Goal: Information Seeking & Learning: Compare options

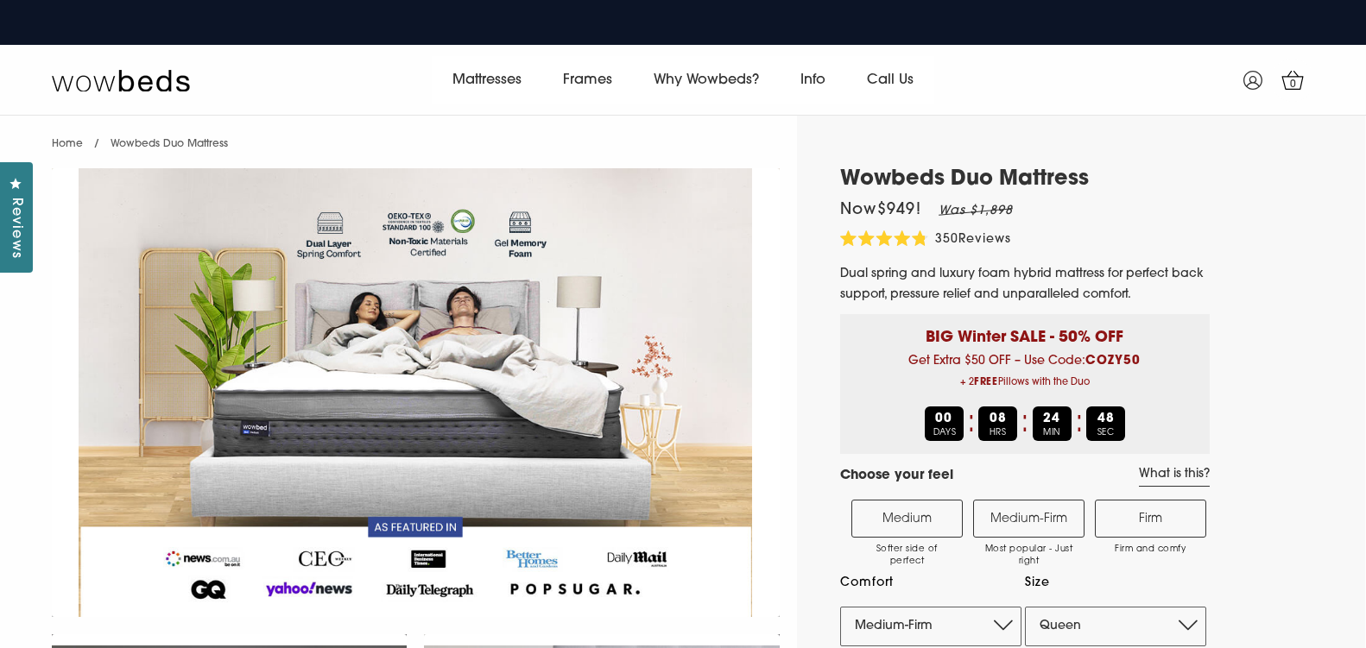
select select "Medium-Firm"
select select "Queen"
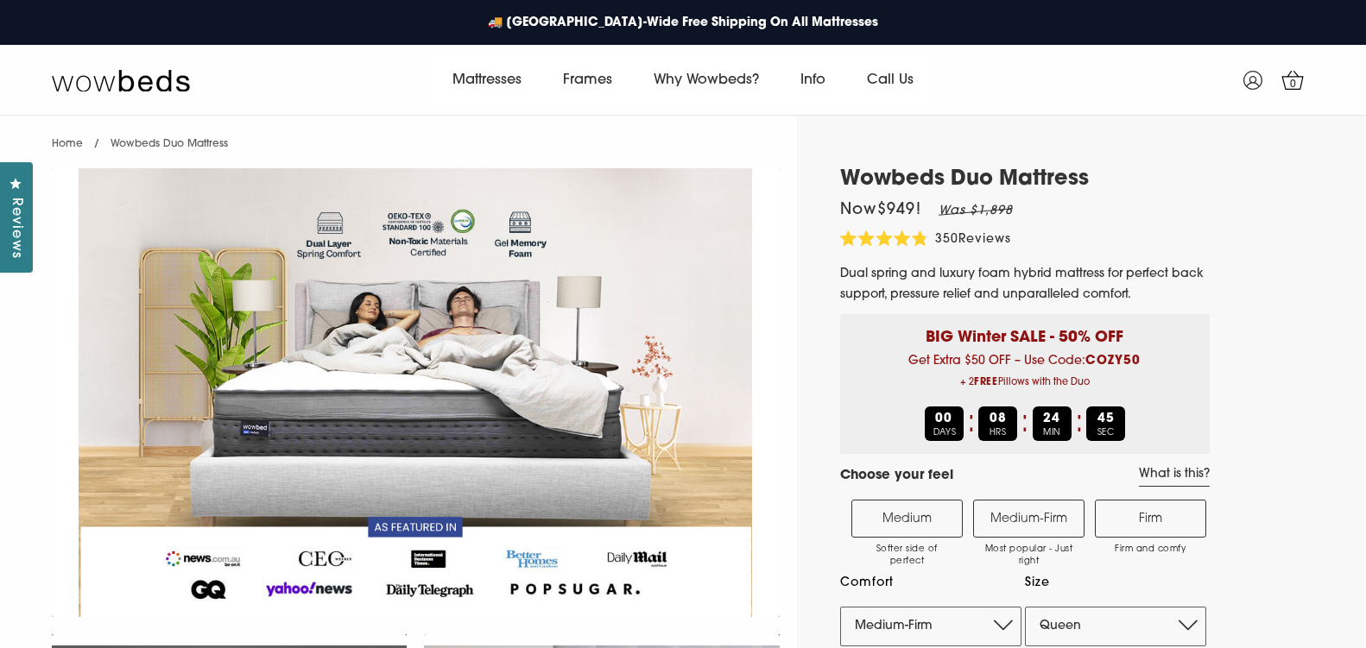
select select "Medium-Firm"
select select "Queen"
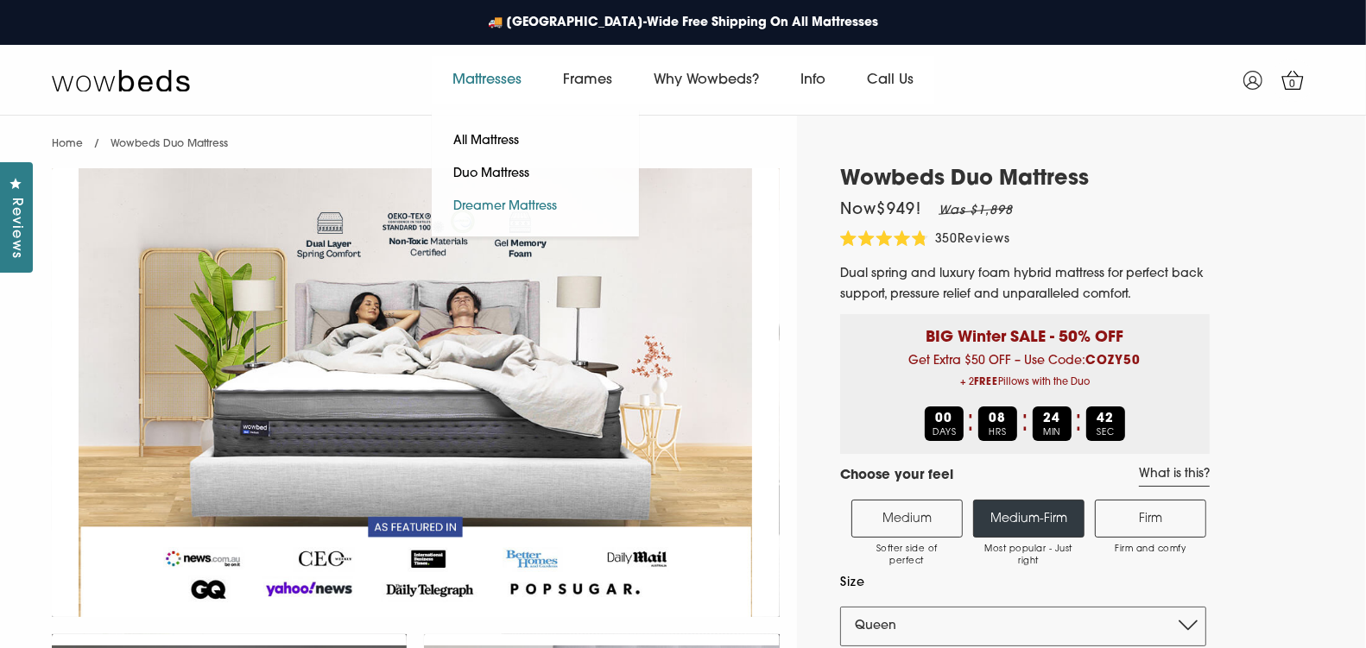
click at [498, 206] on link "Dreamer Mattress" at bounding box center [505, 207] width 147 height 33
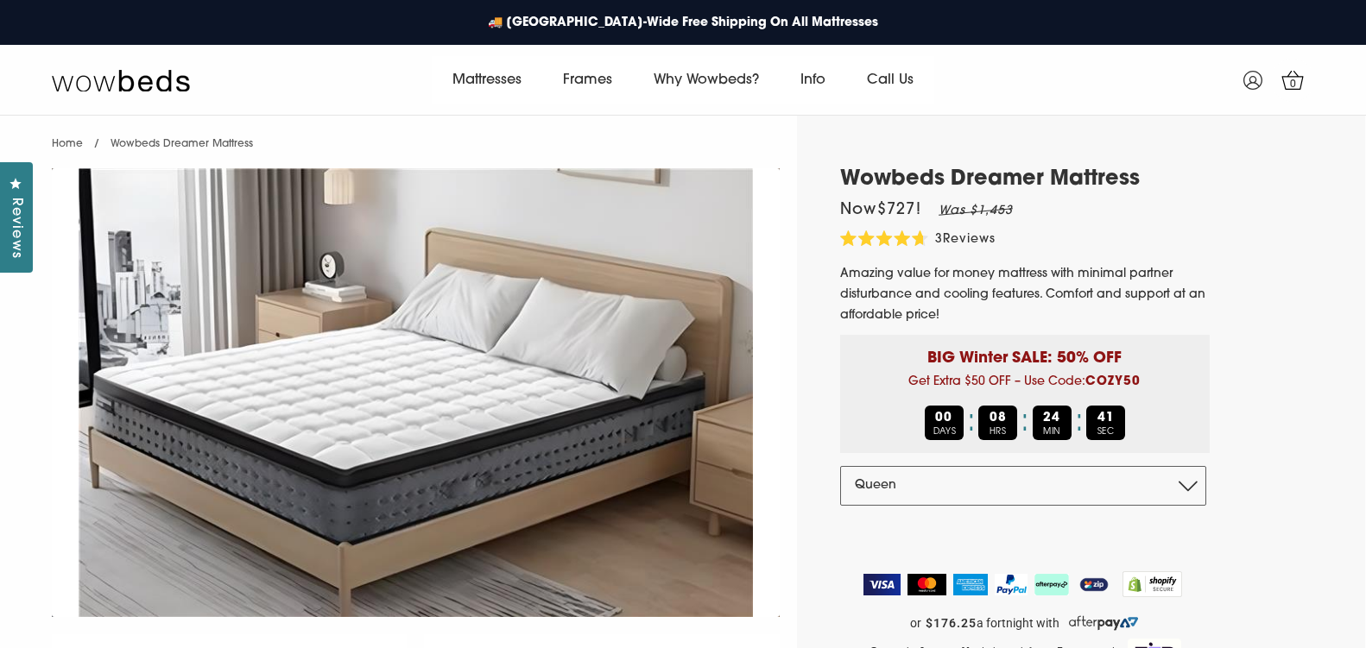
select select "Queen"
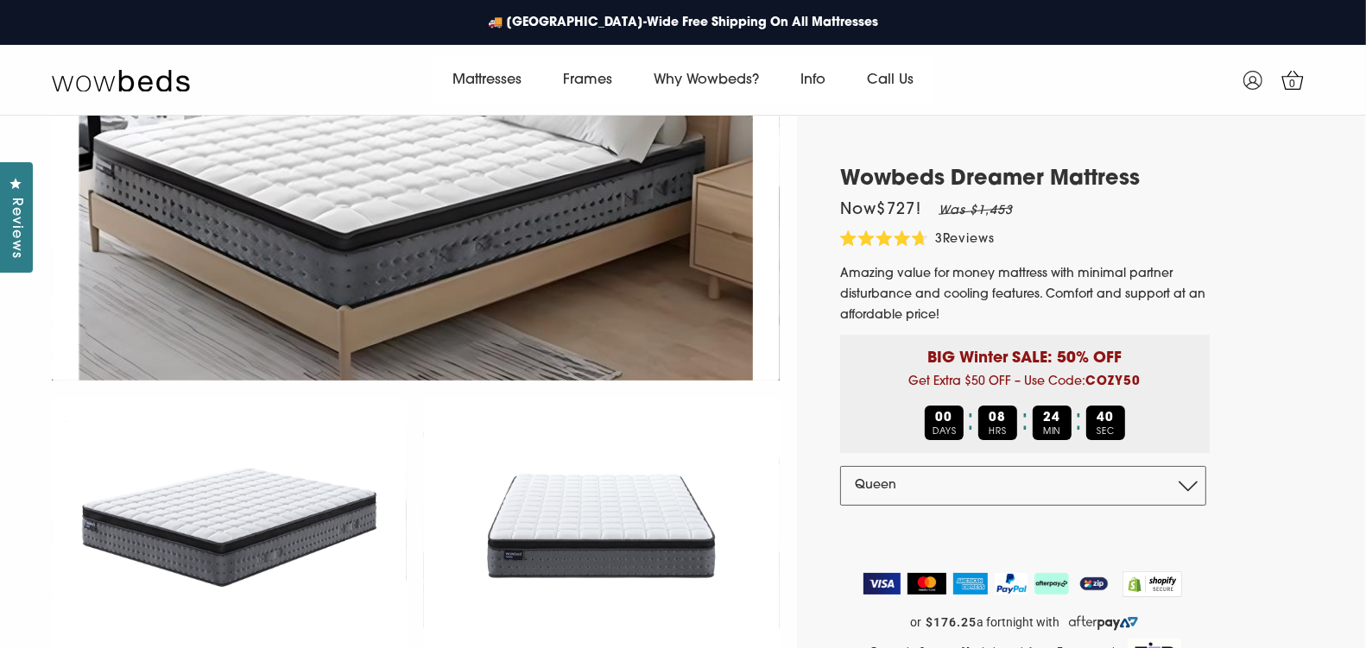
scroll to position [273, 0]
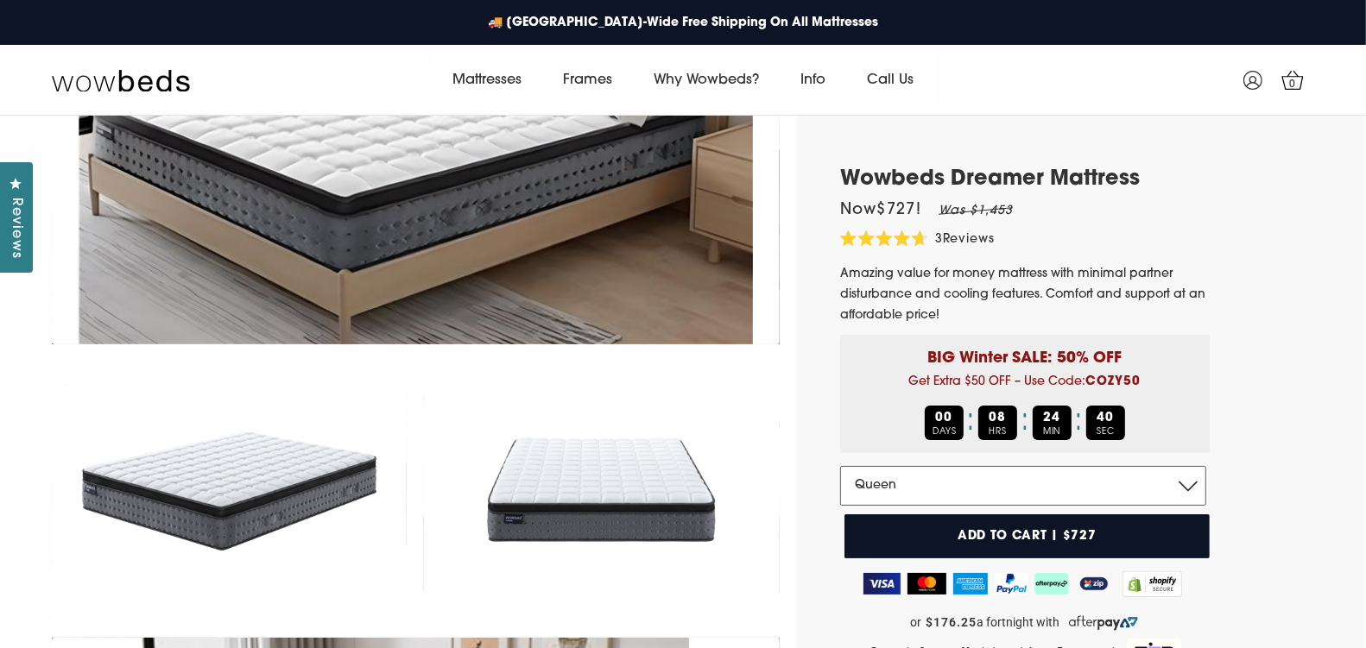
click at [914, 482] on select "Double Queen King" at bounding box center [1023, 486] width 366 height 40
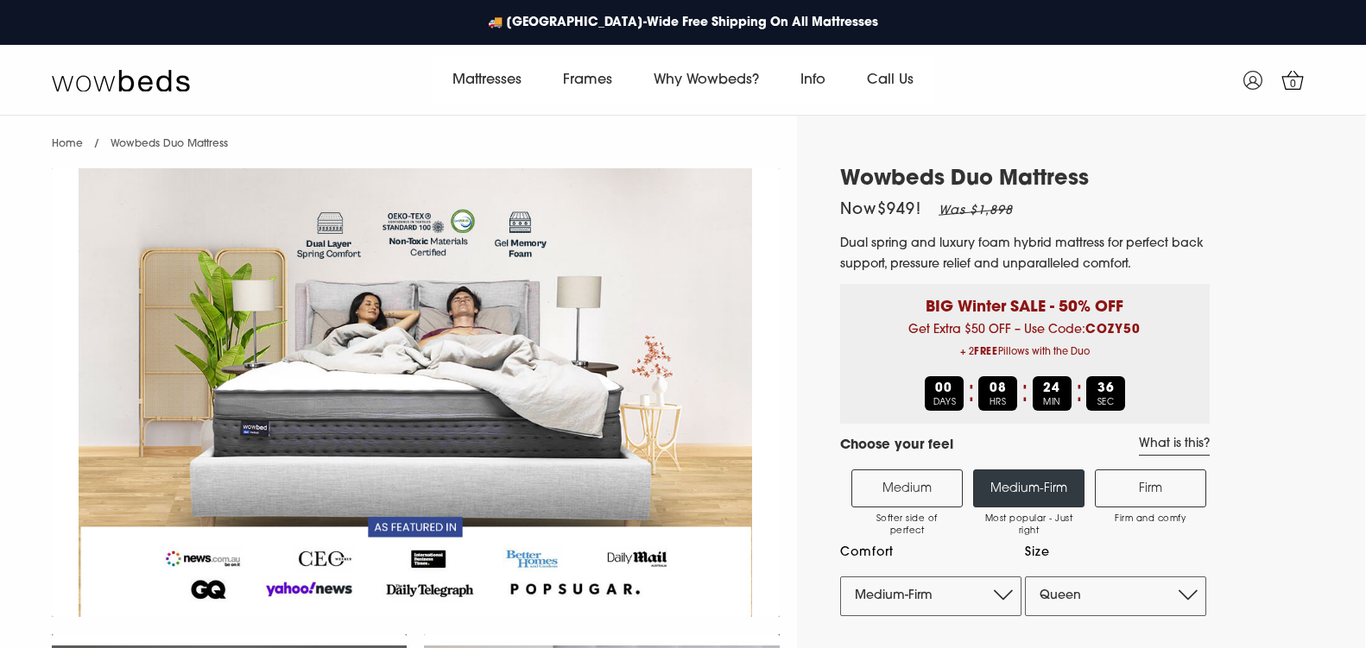
select select "Medium-Firm"
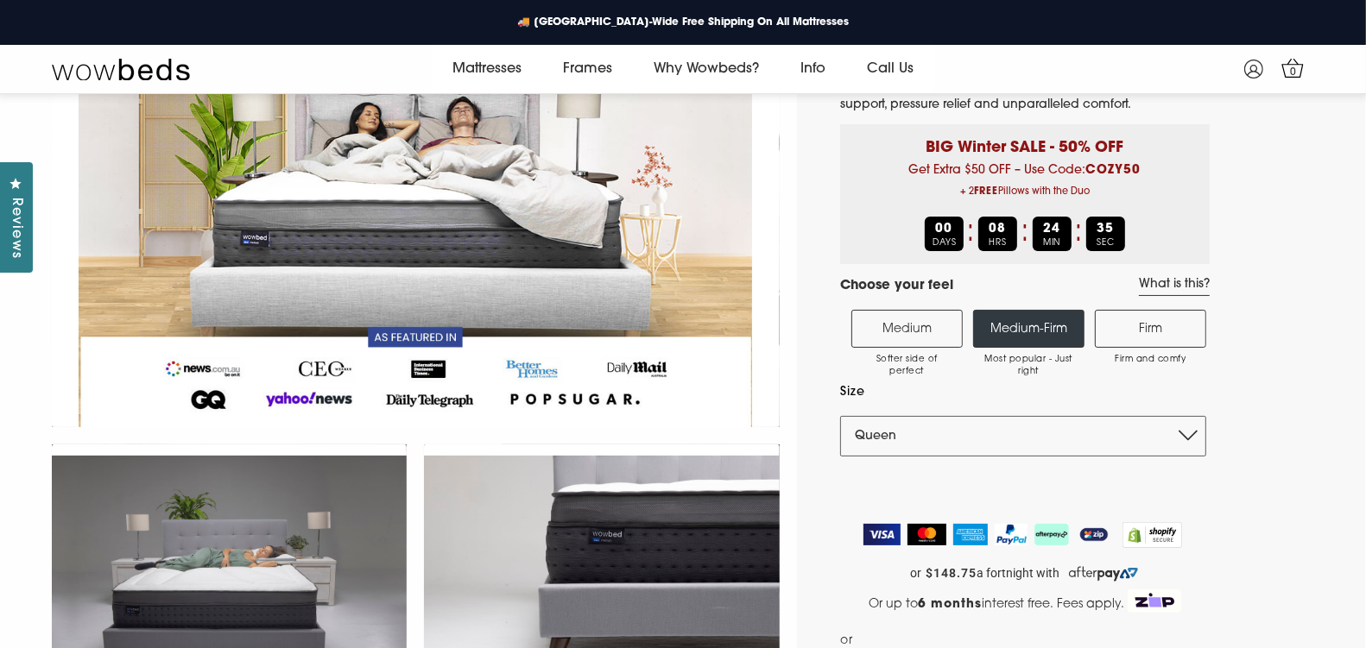
scroll to position [168, 0]
click at [915, 340] on label "Medium Softer side of perfect" at bounding box center [906, 330] width 111 height 38
click at [0, 0] on input "Medium Softer side of perfect" at bounding box center [0, 0] width 0 height 0
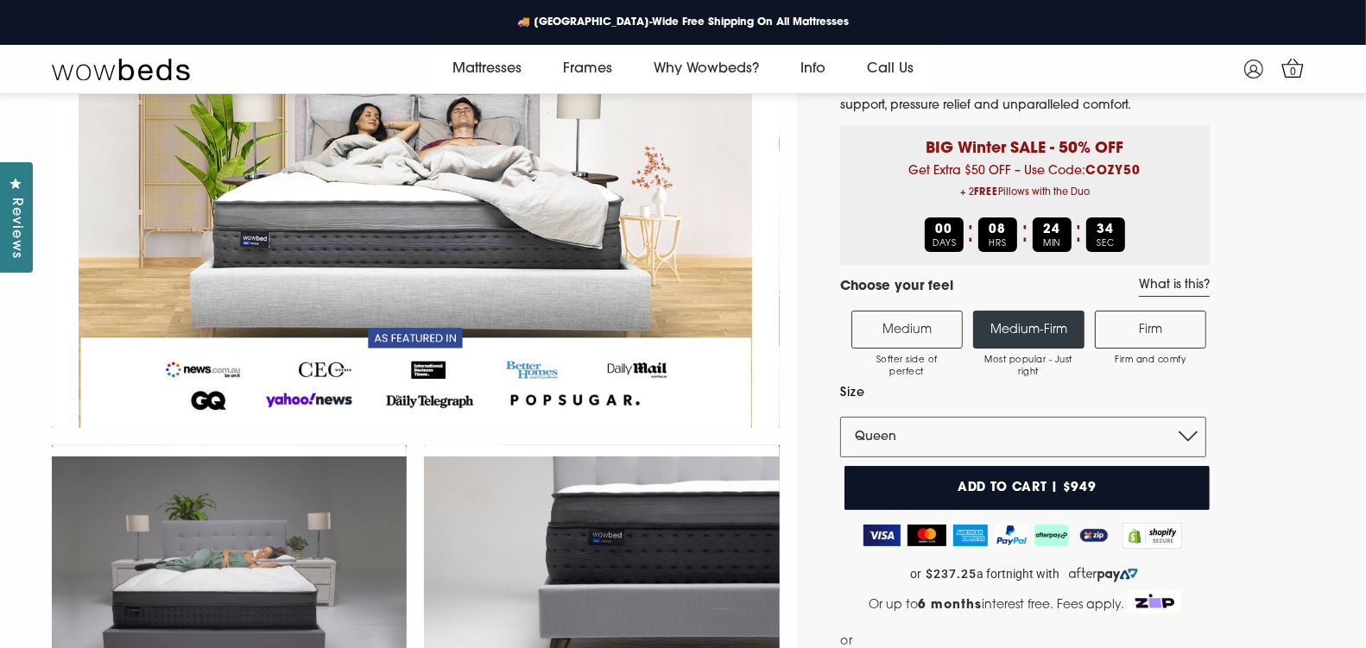
click at [1043, 332] on label "Medium-Firm Most popular - Just right" at bounding box center [1028, 330] width 111 height 38
click at [0, 0] on input "Medium-Firm Most popular - Just right" at bounding box center [0, 0] width 0 height 0
click at [1153, 331] on label "Firm Firm and comfy" at bounding box center [1150, 330] width 111 height 38
click at [0, 0] on input "Firm Firm and comfy" at bounding box center [0, 0] width 0 height 0
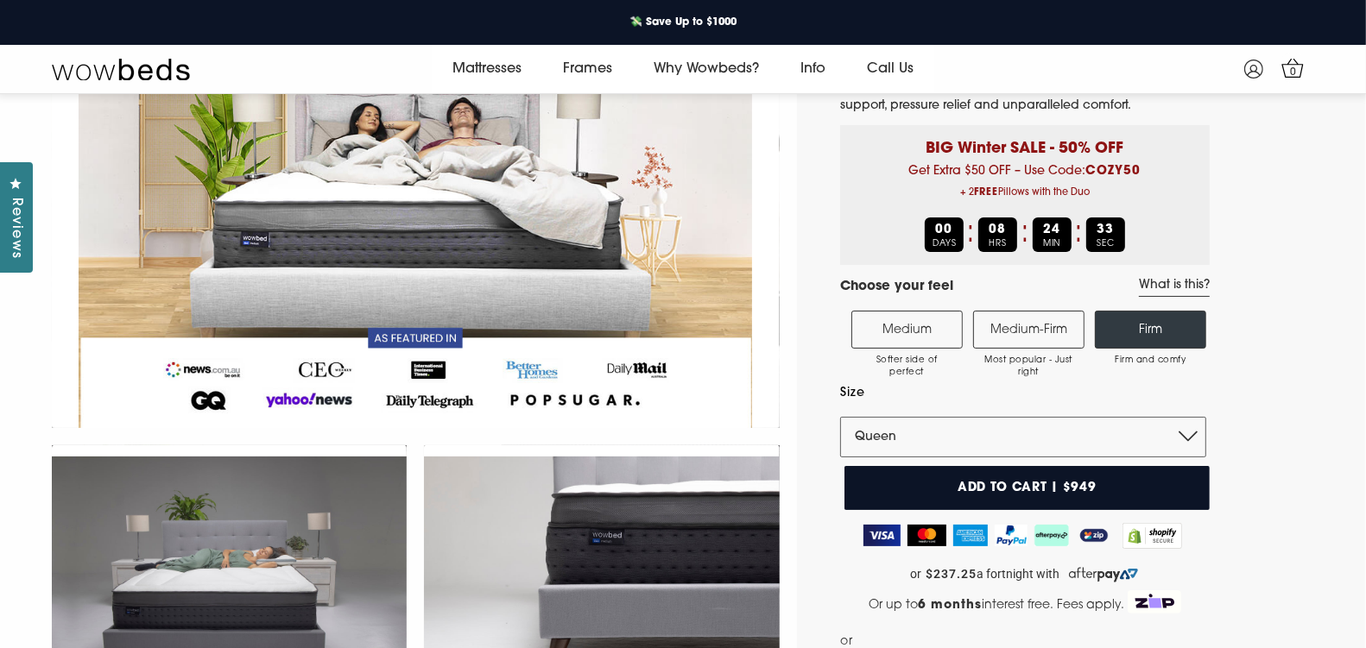
click at [941, 312] on label "Medium Softer side of perfect" at bounding box center [906, 330] width 111 height 38
click at [0, 0] on input "Medium Softer side of perfect" at bounding box center [0, 0] width 0 height 0
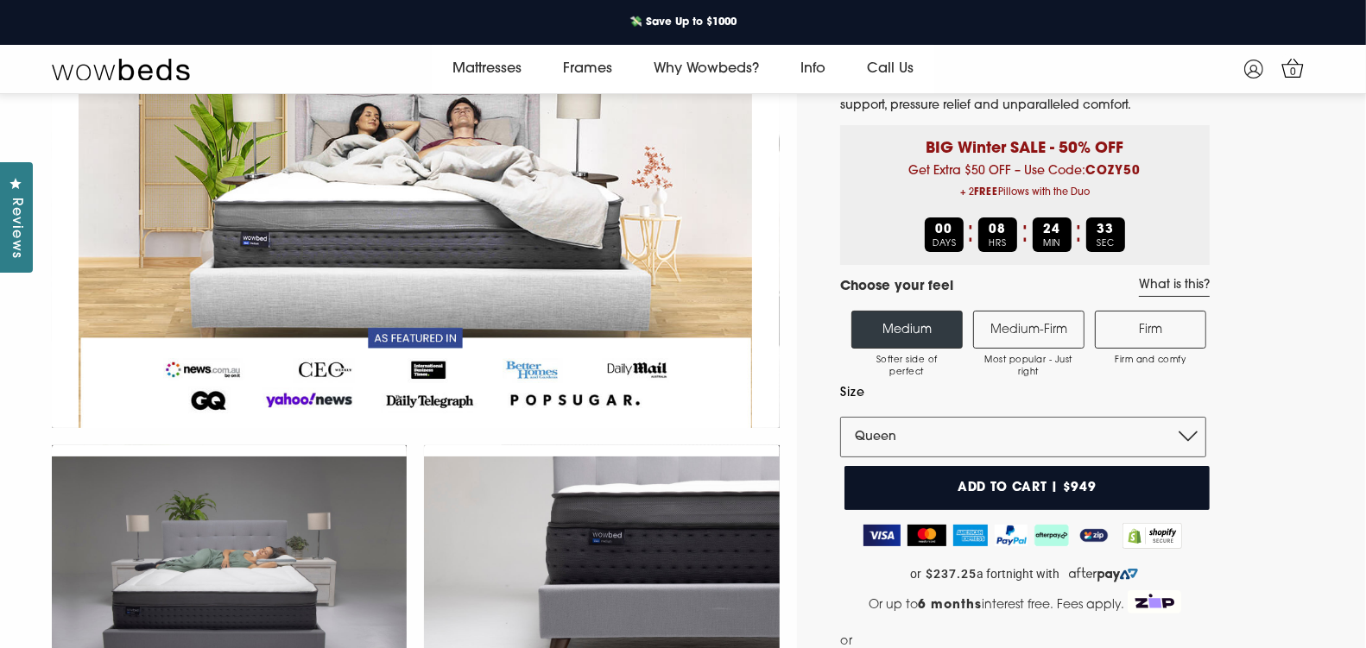
click at [1002, 312] on label "Medium-Firm Most popular - Just right" at bounding box center [1028, 330] width 111 height 38
click at [0, 0] on input "Medium-Firm Most popular - Just right" at bounding box center [0, 0] width 0 height 0
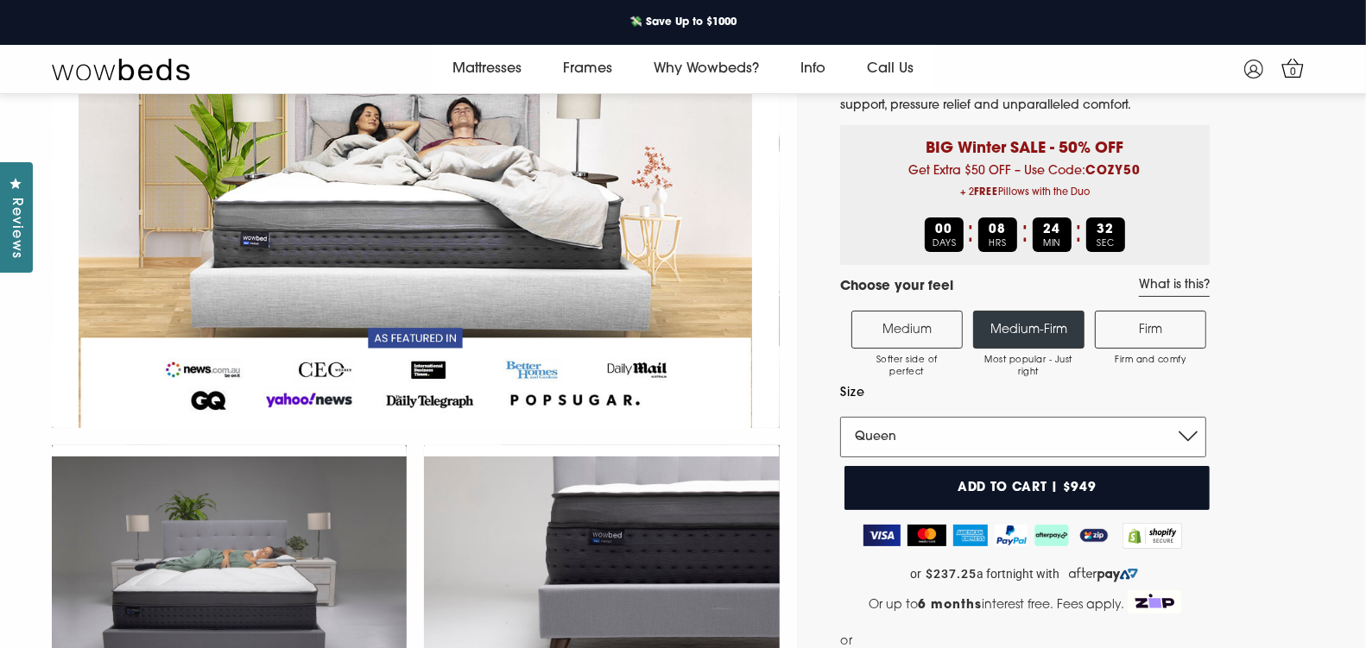
click at [998, 423] on select "Single King Single Double Queen King" at bounding box center [1023, 437] width 366 height 40
click at [904, 331] on label "Medium Softer side of perfect" at bounding box center [906, 330] width 111 height 38
click at [0, 0] on input "Medium Softer side of perfect" at bounding box center [0, 0] width 0 height 0
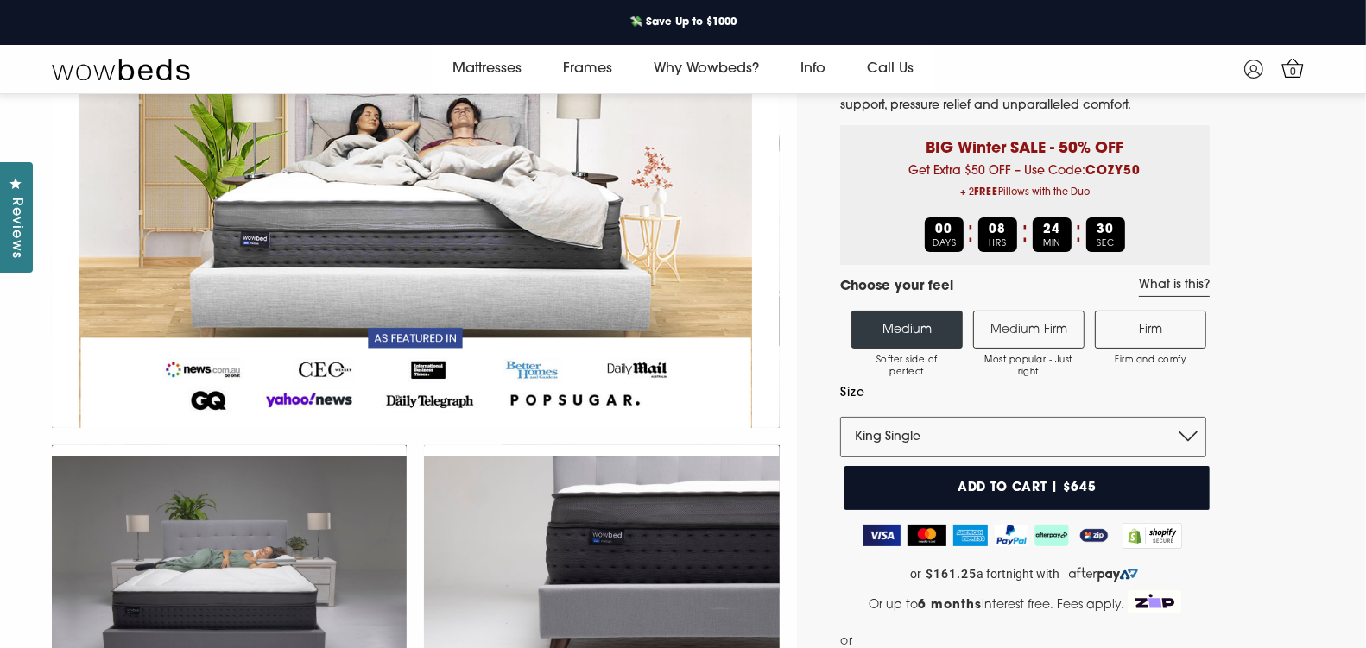
click at [904, 331] on label "Medium Softer side of perfect" at bounding box center [906, 330] width 111 height 38
click at [0, 0] on input "Medium Softer side of perfect" at bounding box center [0, 0] width 0 height 0
click at [1028, 325] on label "Medium-Firm Most popular - Just right" at bounding box center [1028, 330] width 111 height 38
click at [0, 0] on input "Medium-Firm Most popular - Just right" at bounding box center [0, 0] width 0 height 0
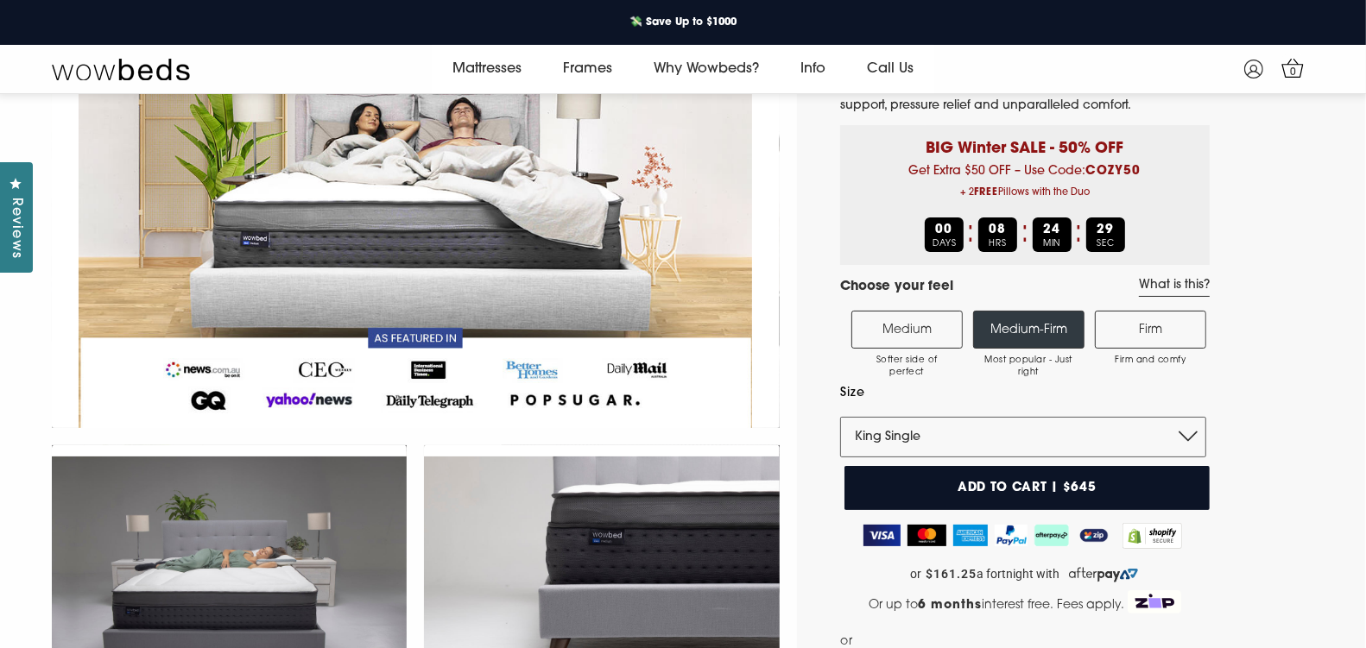
click at [1136, 325] on label "Firm Firm and comfy" at bounding box center [1150, 330] width 111 height 38
click at [0, 0] on input "Firm Firm and comfy" at bounding box center [0, 0] width 0 height 0
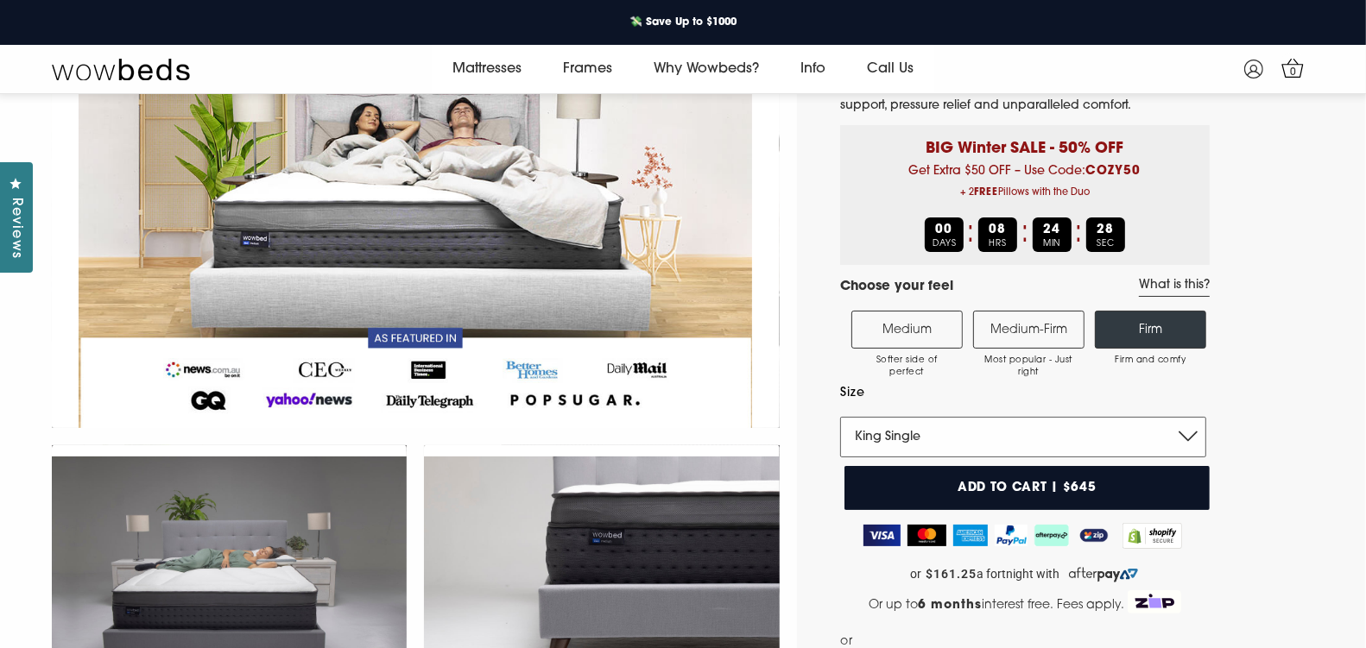
click at [945, 440] on select "Single King Single Double Queen King" at bounding box center [1023, 437] width 366 height 40
click at [915, 332] on label "Medium Softer side of perfect" at bounding box center [906, 330] width 111 height 38
click at [0, 0] on input "Medium Softer side of perfect" at bounding box center [0, 0] width 0 height 0
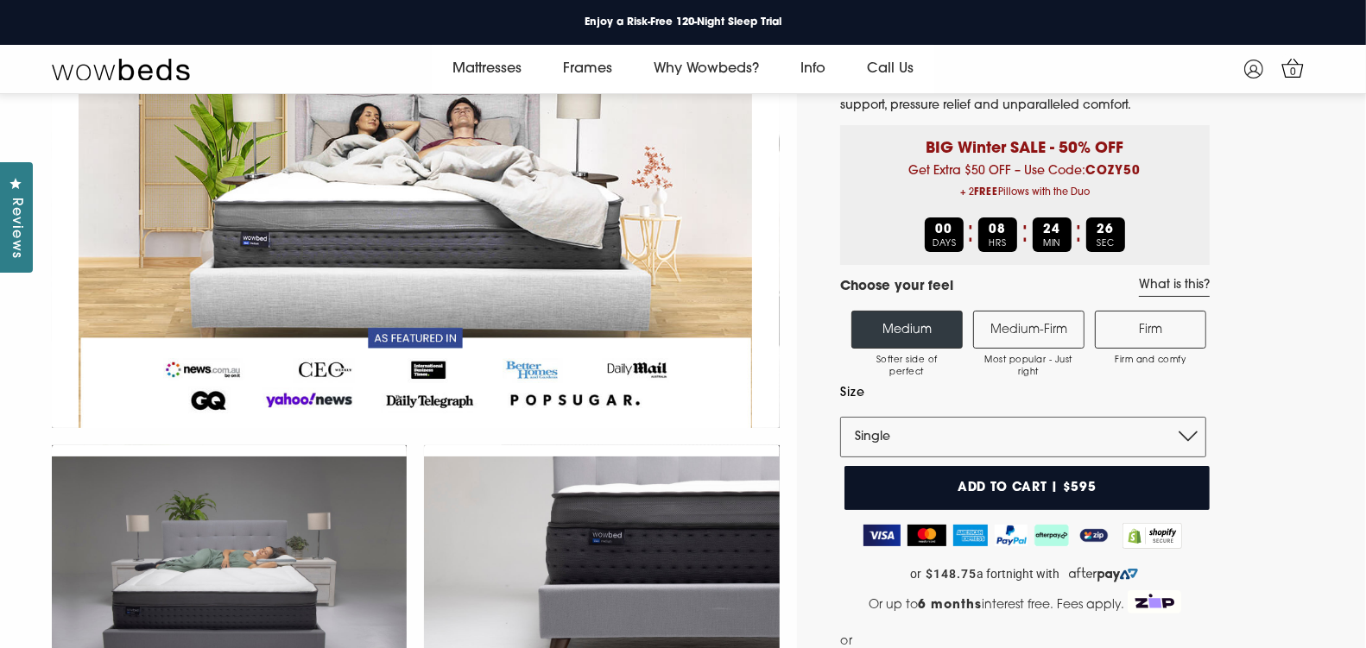
click at [1025, 326] on label "Medium-Firm Most popular - Just right" at bounding box center [1028, 330] width 111 height 38
click at [0, 0] on input "Medium-Firm Most popular - Just right" at bounding box center [0, 0] width 0 height 0
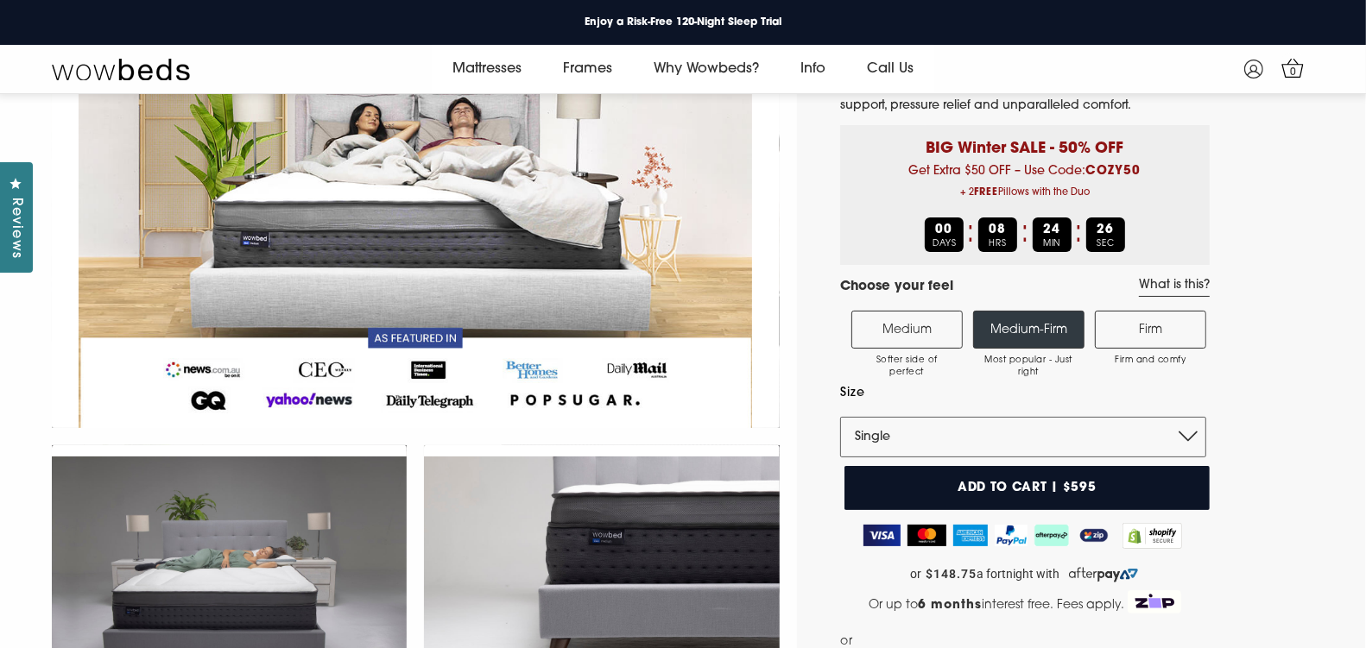
click at [1179, 320] on label "Firm Firm and comfy" at bounding box center [1150, 330] width 111 height 38
click at [0, 0] on input "Firm Firm and comfy" at bounding box center [0, 0] width 0 height 0
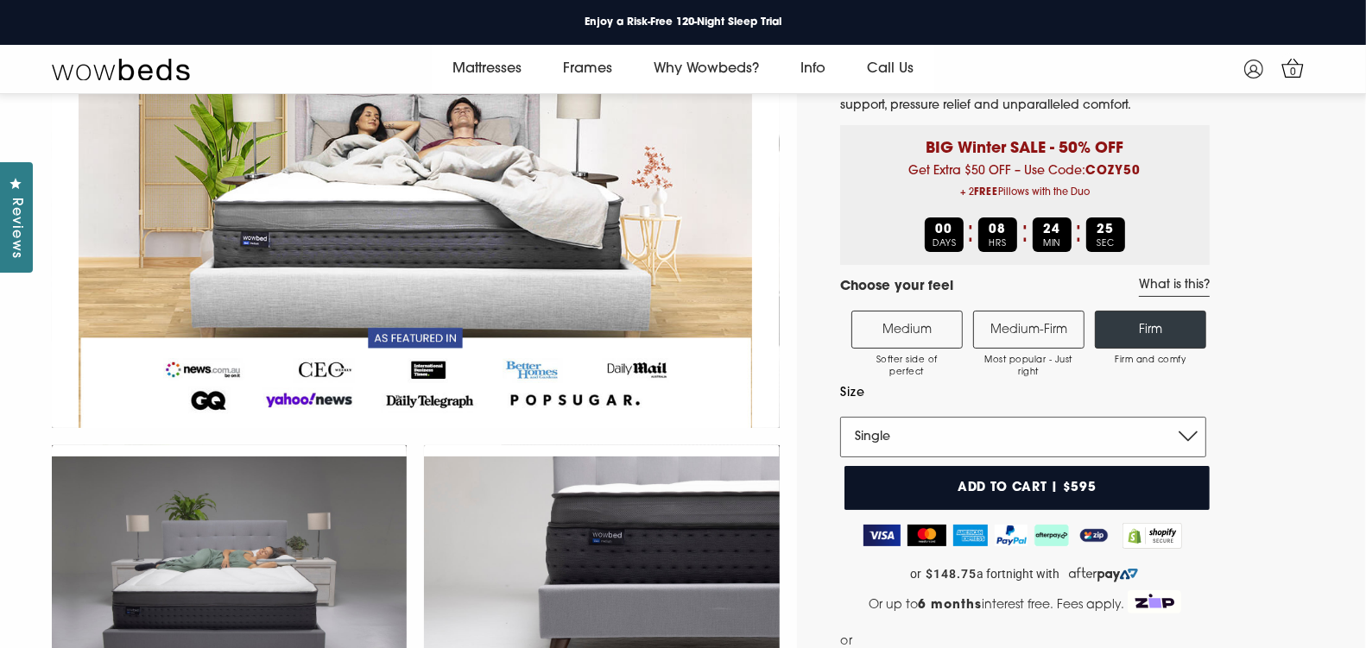
click at [957, 437] on select "Single King Single Double Queen King" at bounding box center [1023, 437] width 366 height 40
click at [898, 323] on label "Medium Softer side of perfect" at bounding box center [906, 330] width 111 height 38
click at [0, 0] on input "Medium Softer side of perfect" at bounding box center [0, 0] width 0 height 0
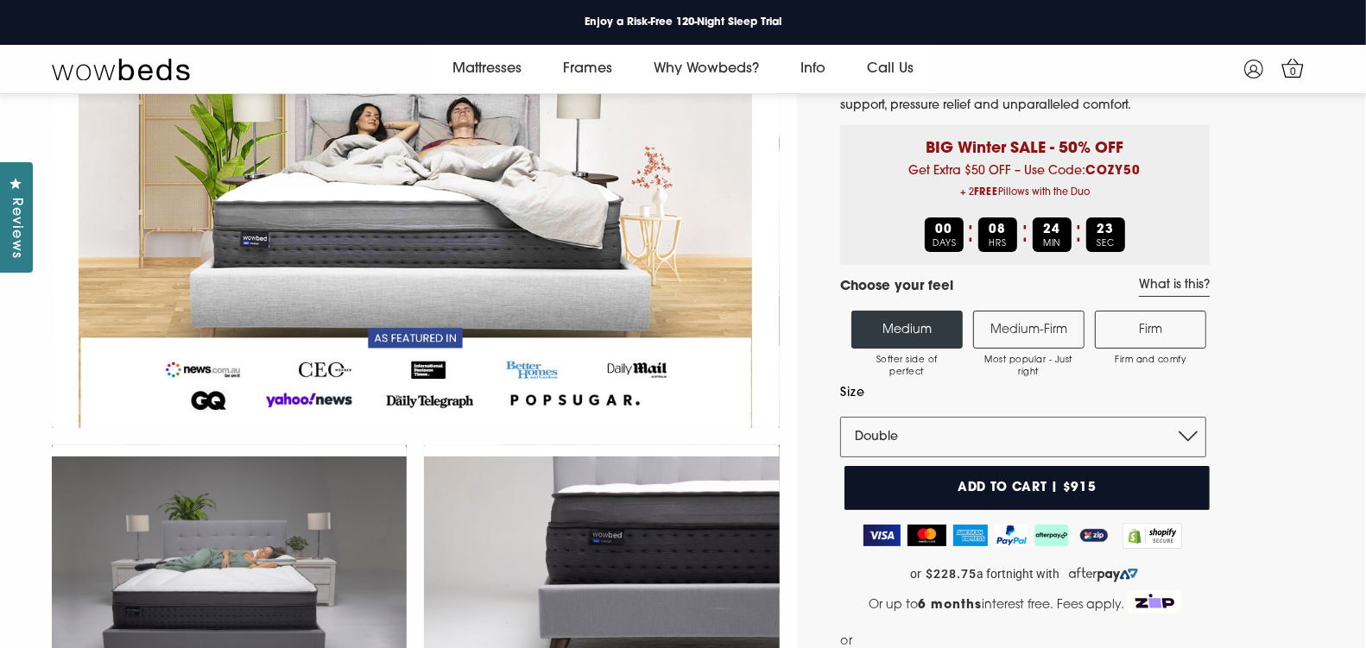
click at [1007, 316] on label "Medium-Firm Most popular - Just right" at bounding box center [1028, 330] width 111 height 38
click at [0, 0] on input "Medium-Firm Most popular - Just right" at bounding box center [0, 0] width 0 height 0
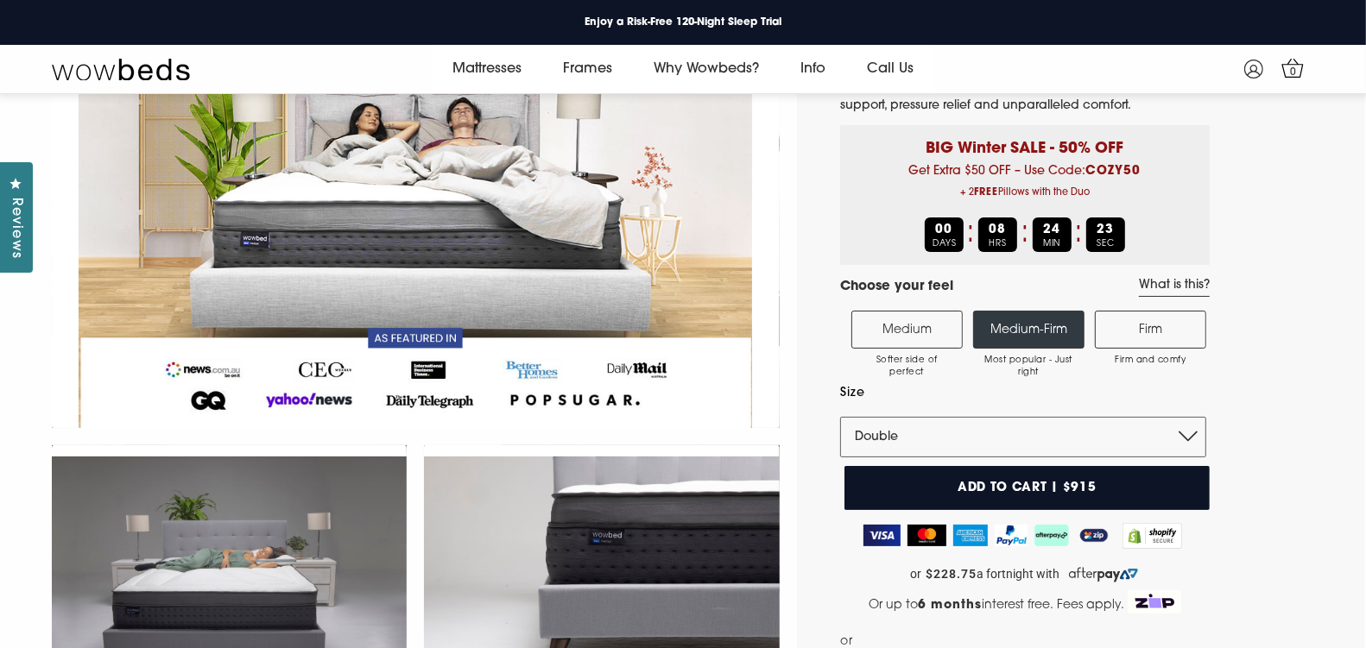
click at [1151, 325] on label "Firm Firm and comfy" at bounding box center [1150, 330] width 111 height 38
click at [0, 0] on input "Firm Firm and comfy" at bounding box center [0, 0] width 0 height 0
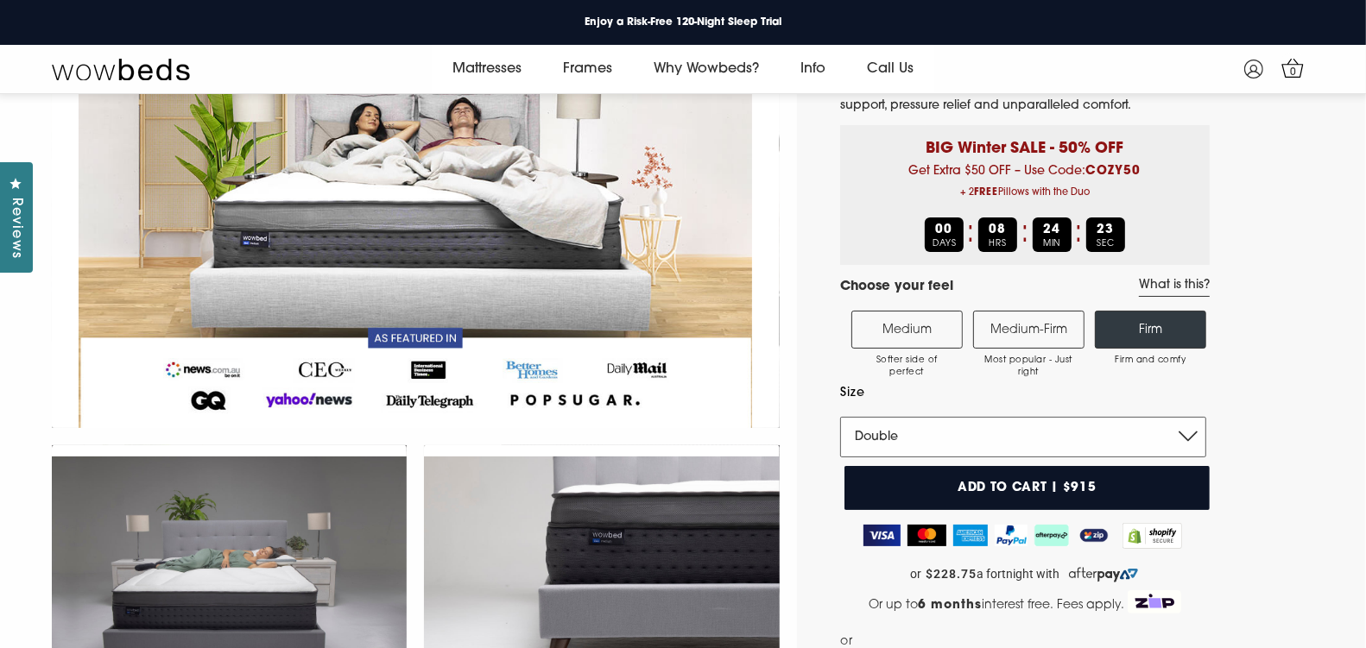
click at [948, 446] on select "Single King Single Double Queen King" at bounding box center [1023, 437] width 366 height 40
select select "King"
click at [936, 319] on label "Medium Softer side of perfect" at bounding box center [906, 330] width 111 height 38
click at [0, 0] on input "Medium Softer side of perfect" at bounding box center [0, 0] width 0 height 0
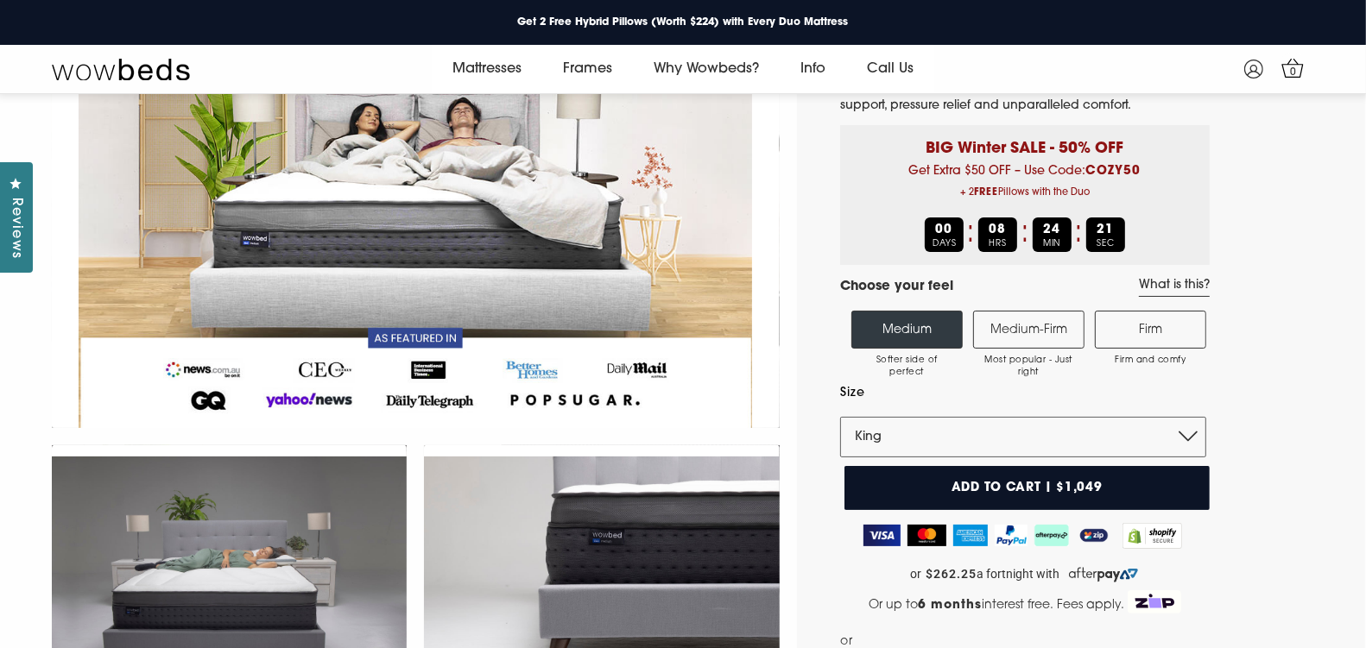
click at [1075, 319] on label "Medium-Firm Most popular - Just right" at bounding box center [1028, 330] width 111 height 38
click at [0, 0] on input "Medium-Firm Most popular - Just right" at bounding box center [0, 0] width 0 height 0
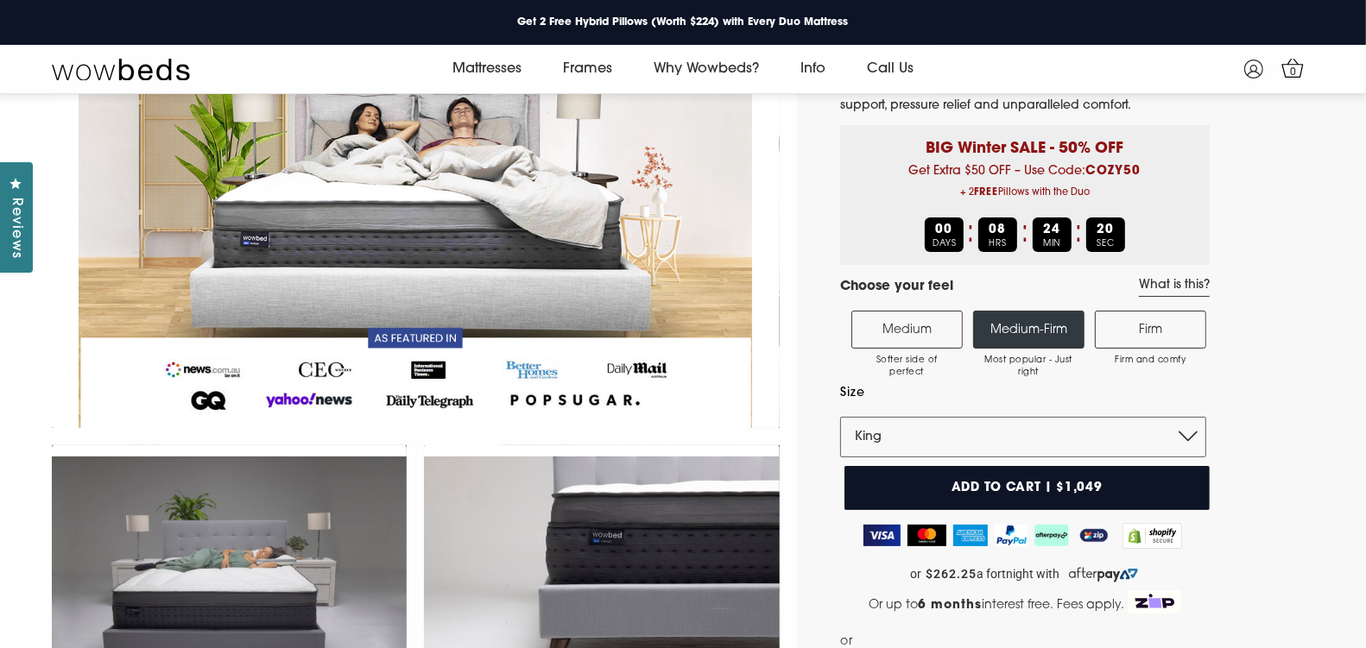
click at [1160, 319] on label "Firm Firm and comfy" at bounding box center [1150, 330] width 111 height 38
click at [0, 0] on input "Firm Firm and comfy" at bounding box center [0, 0] width 0 height 0
